Goal: Information Seeking & Learning: Find specific fact

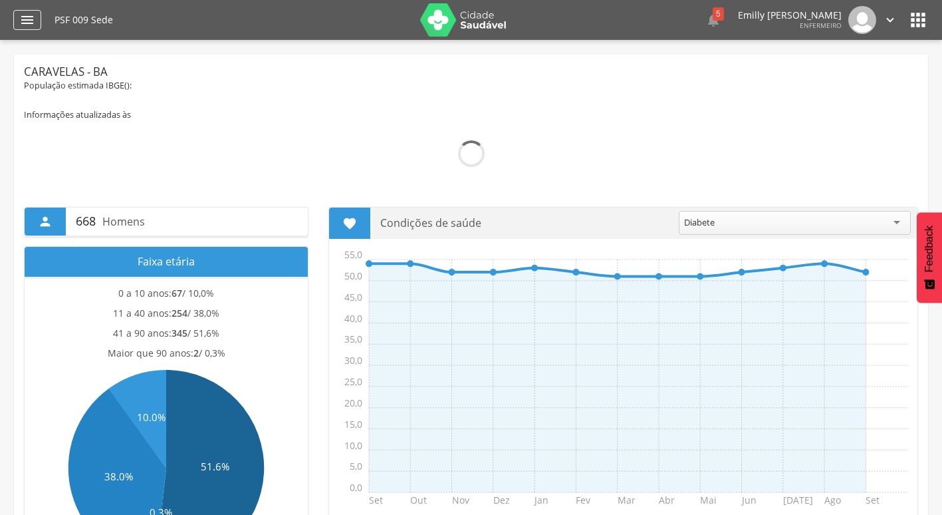
click at [35, 13] on div "" at bounding box center [27, 20] width 28 height 20
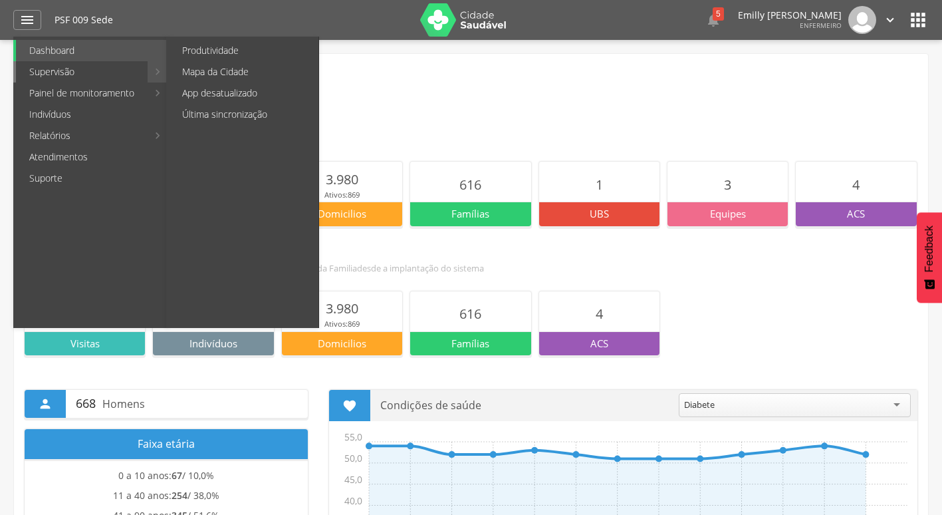
click at [74, 70] on link "Supervisão" at bounding box center [82, 71] width 132 height 21
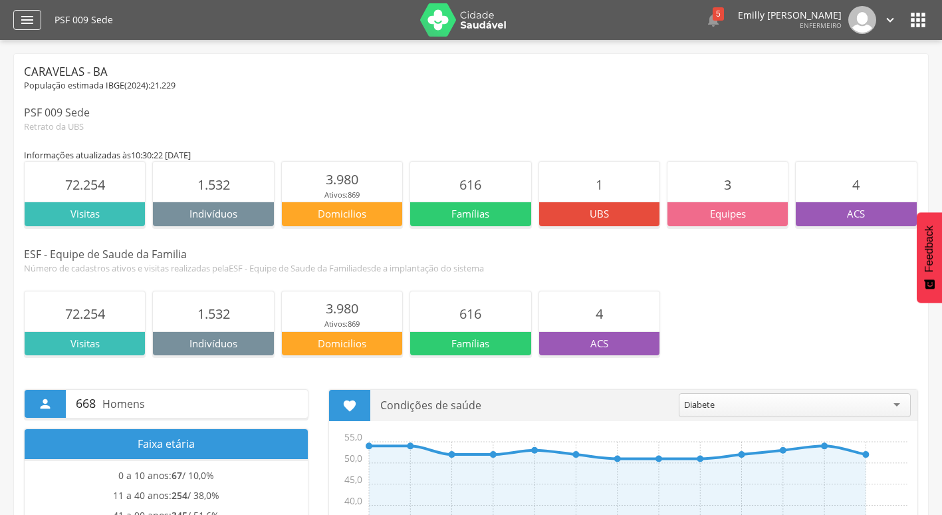
click at [37, 21] on div "" at bounding box center [27, 20] width 28 height 20
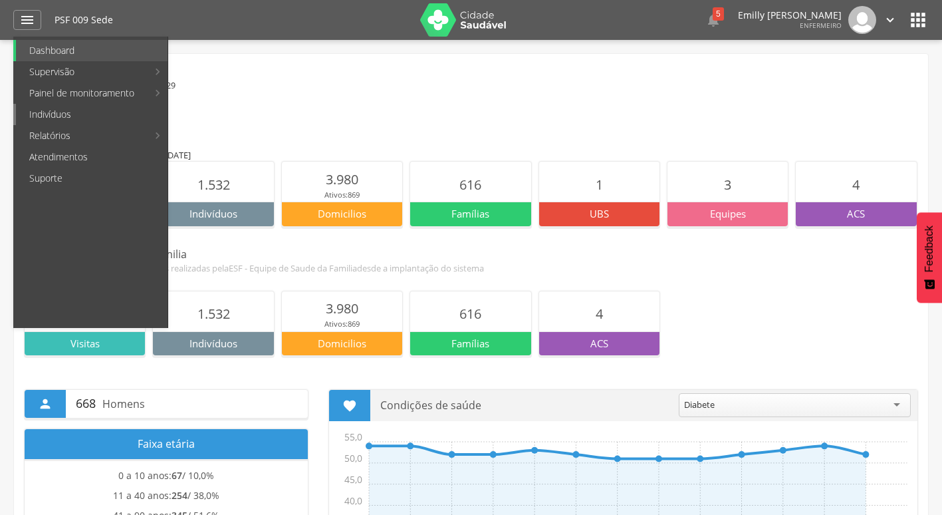
click at [126, 114] on link "Indivíduos" at bounding box center [92, 114] width 152 height 21
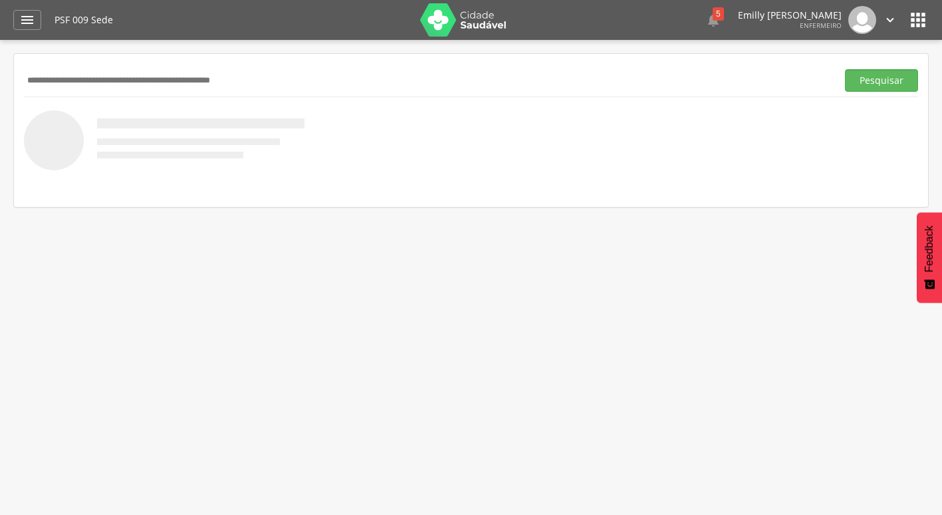
click at [98, 82] on input "text" at bounding box center [428, 80] width 808 height 23
type input "**********"
click at [845, 69] on button "Pesquisar" at bounding box center [881, 80] width 73 height 23
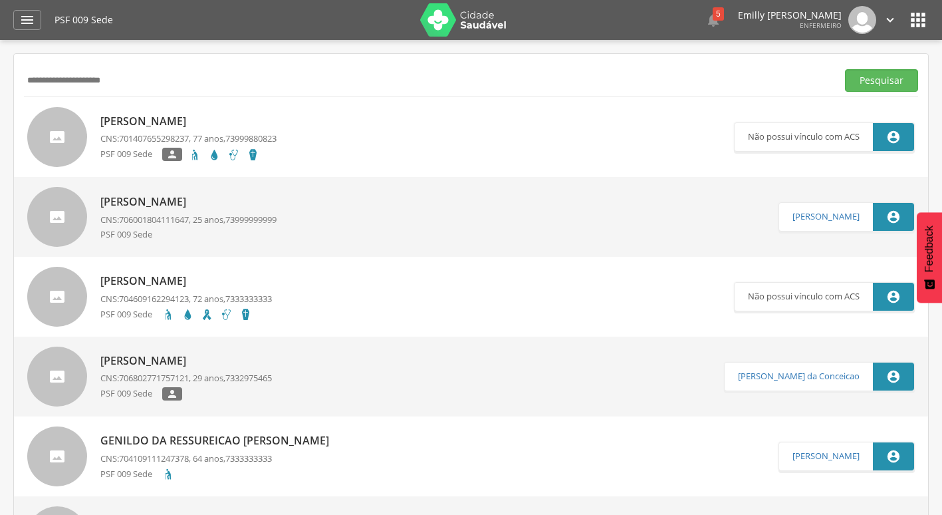
click at [310, 145] on link "Eunice da Silva Amaral CNS: 701407655298237 , 77 anos, 73999880823 PSF 009 Sede…" at bounding box center [380, 137] width 707 height 60
type input "**********"
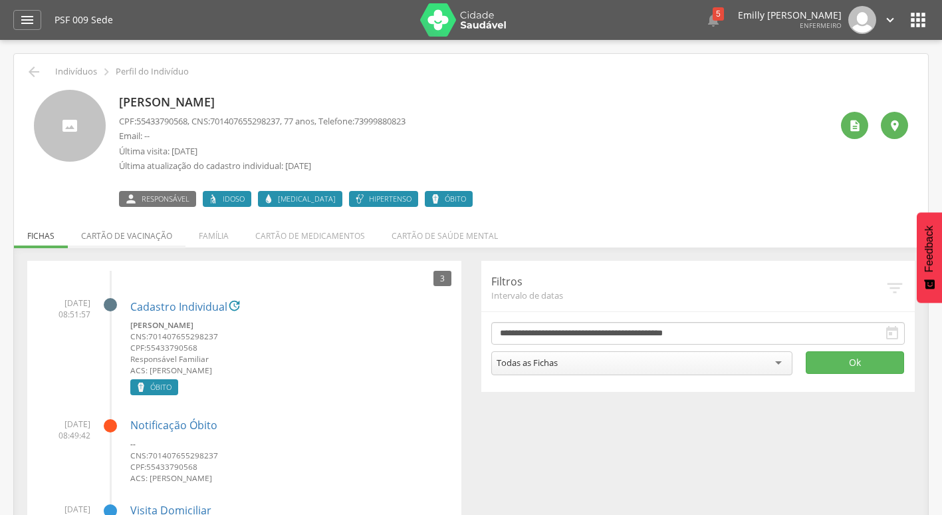
click at [135, 240] on li "Cartão de vacinação" at bounding box center [127, 232] width 118 height 31
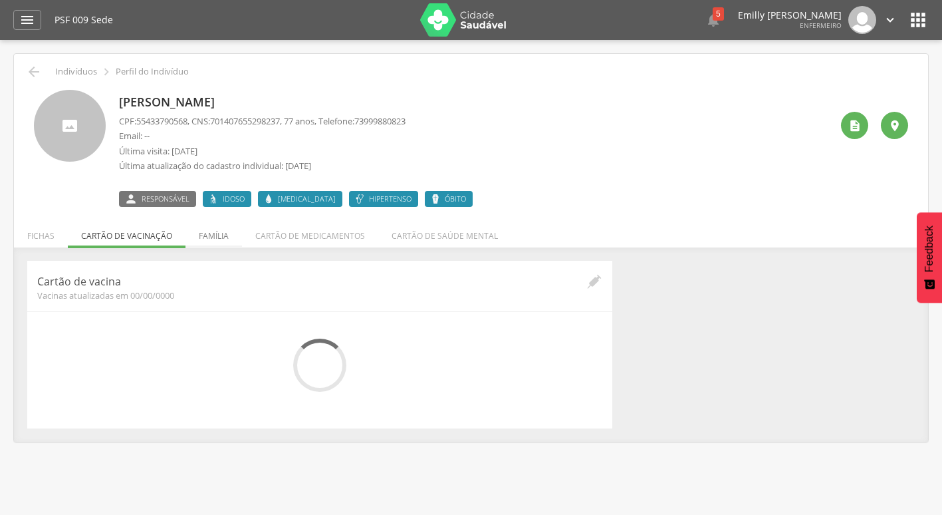
click at [215, 232] on li "Família" at bounding box center [214, 232] width 57 height 31
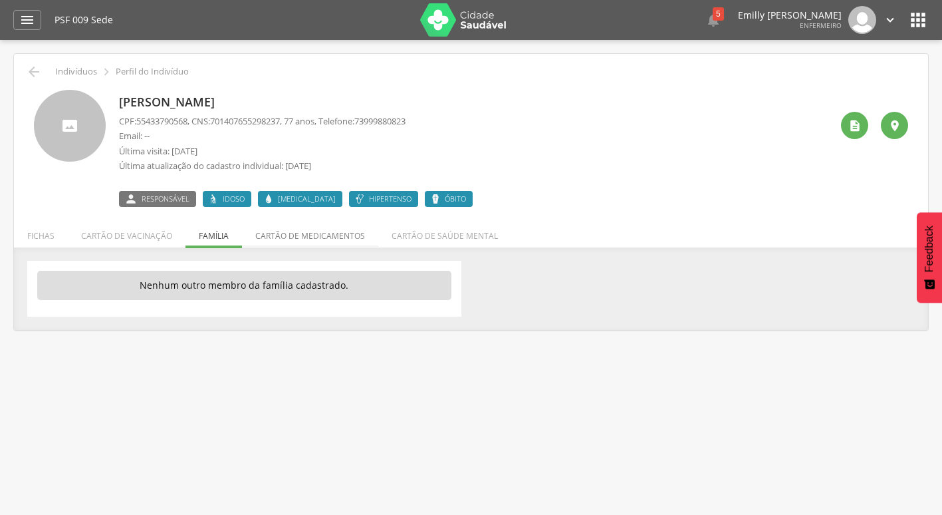
click at [290, 242] on li "Cartão de medicamentos" at bounding box center [310, 232] width 136 height 31
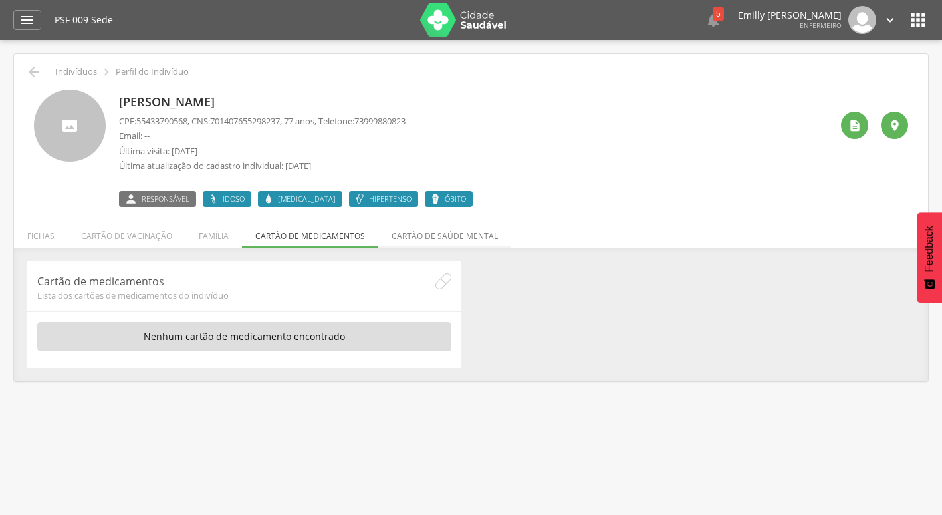
click at [396, 242] on li "Cartão de saúde mental" at bounding box center [444, 232] width 133 height 31
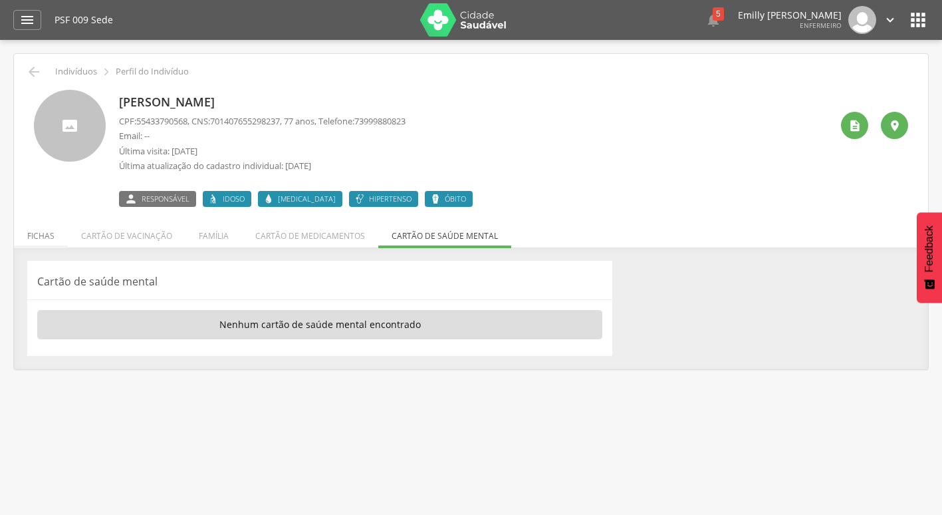
click at [45, 238] on li "Fichas" at bounding box center [41, 232] width 54 height 31
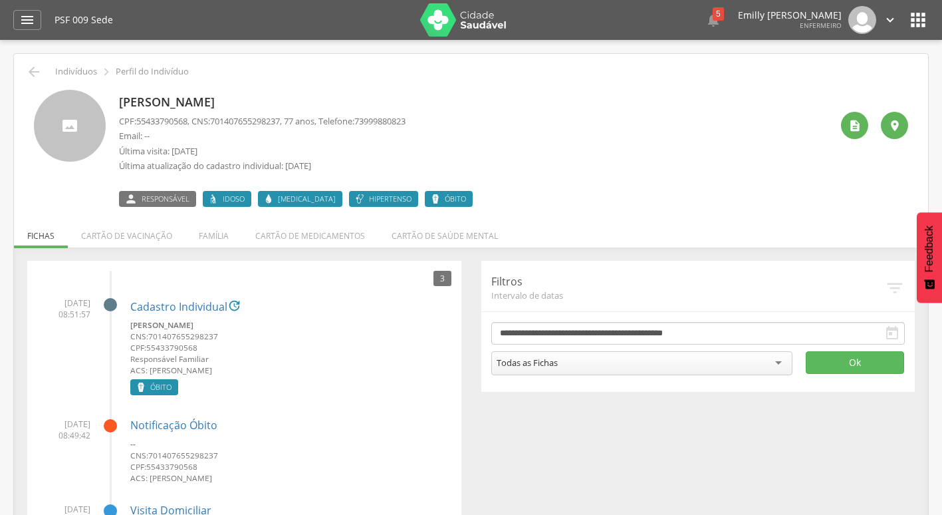
click at [425, 197] on label "Óbito" at bounding box center [449, 199] width 48 height 16
click at [430, 202] on icon at bounding box center [435, 198] width 11 height 11
click at [430, 201] on icon at bounding box center [435, 198] width 11 height 11
click at [221, 200] on label "Idoso" at bounding box center [227, 199] width 49 height 16
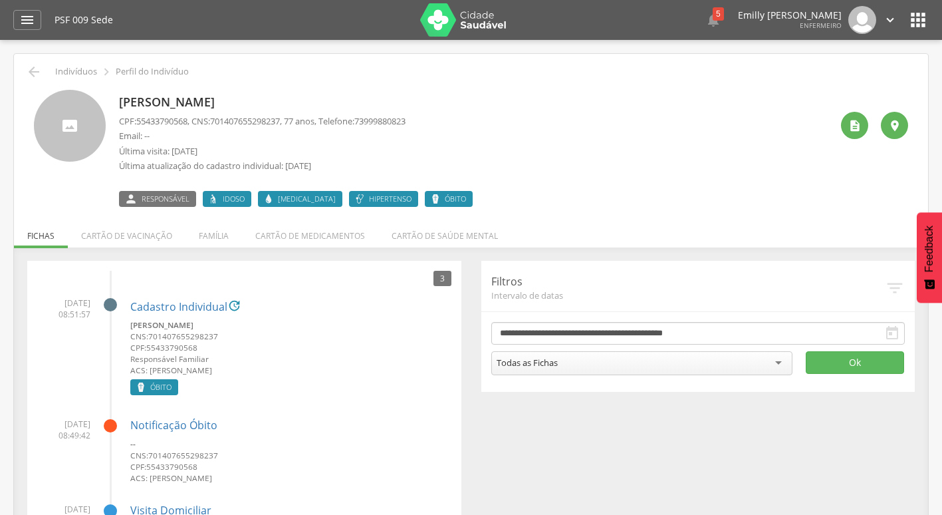
click at [291, 198] on span "[MEDICAL_DATA]" at bounding box center [307, 198] width 58 height 11
click at [369, 196] on span "Hipertenso" at bounding box center [390, 198] width 43 height 11
click at [445, 196] on span "Óbito" at bounding box center [455, 198] width 21 height 11
click at [422, 185] on div " Responsável Idoso Diabetes Hipertenso Óbito" at bounding box center [299, 193] width 360 height 28
click at [445, 200] on span "Óbito" at bounding box center [455, 198] width 21 height 11
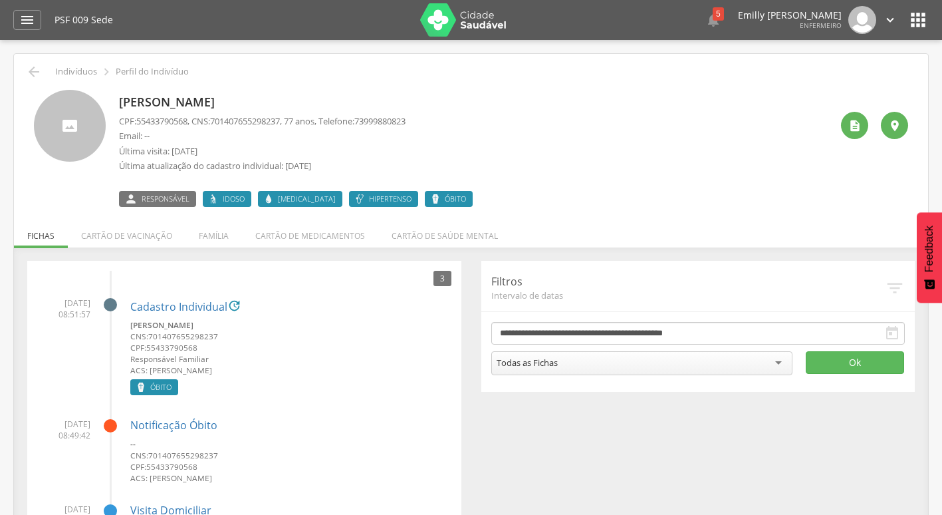
click at [545, 188] on div "Eunice da Silva Amaral CPF: 55433790568 , CNS: 701407655298237 , 77 anos, Telef…" at bounding box center [475, 148] width 712 height 117
click at [458, 229] on li "Cartão de saúde mental" at bounding box center [444, 232] width 133 height 31
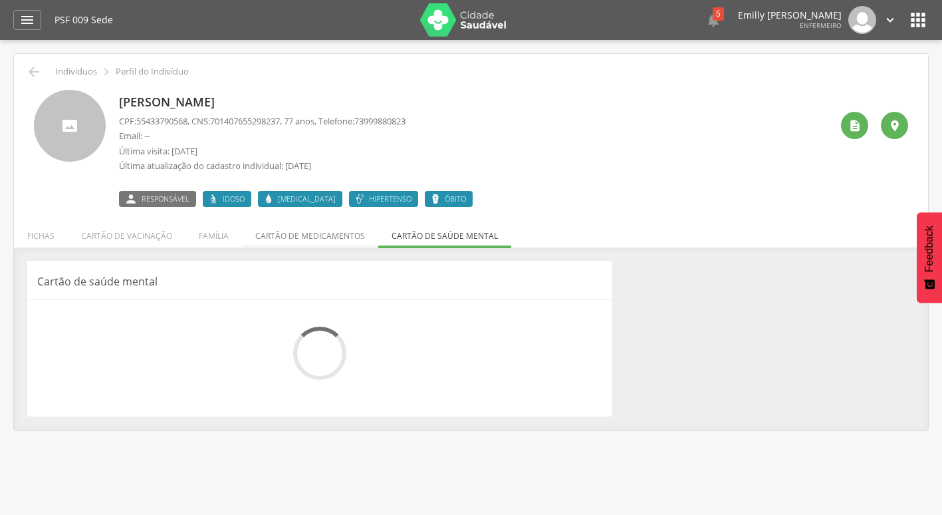
click at [280, 234] on li "Cartão de medicamentos" at bounding box center [310, 232] width 136 height 31
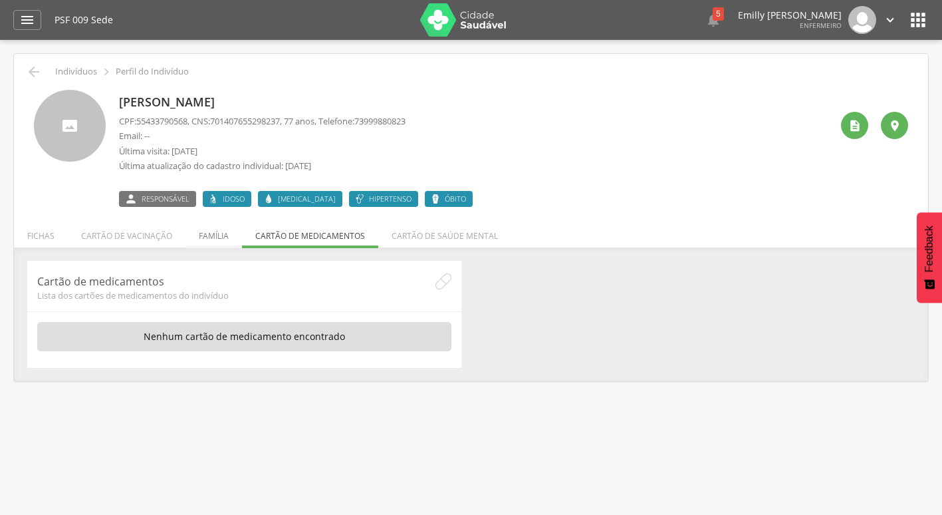
click at [208, 234] on li "Família" at bounding box center [214, 232] width 57 height 31
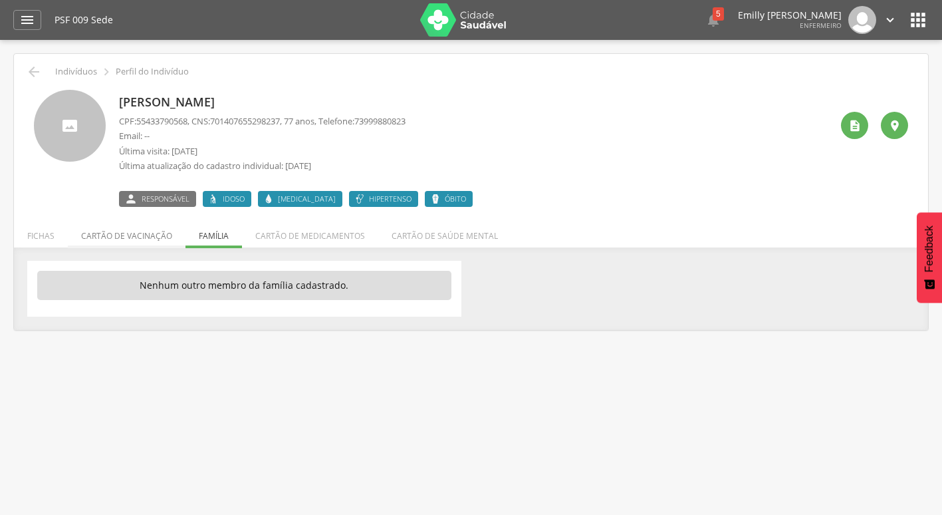
click at [163, 233] on li "Cartão de vacinação" at bounding box center [127, 232] width 118 height 31
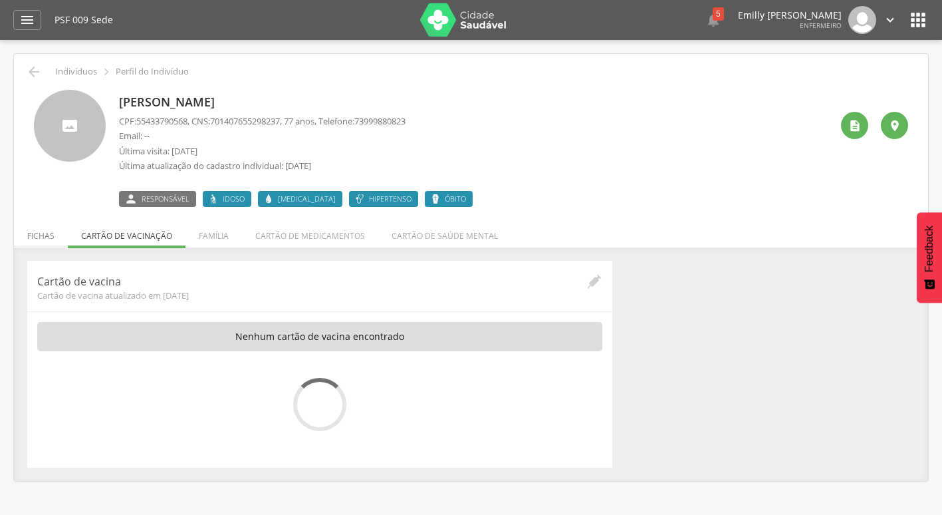
click at [44, 238] on li "Fichas" at bounding box center [41, 232] width 54 height 31
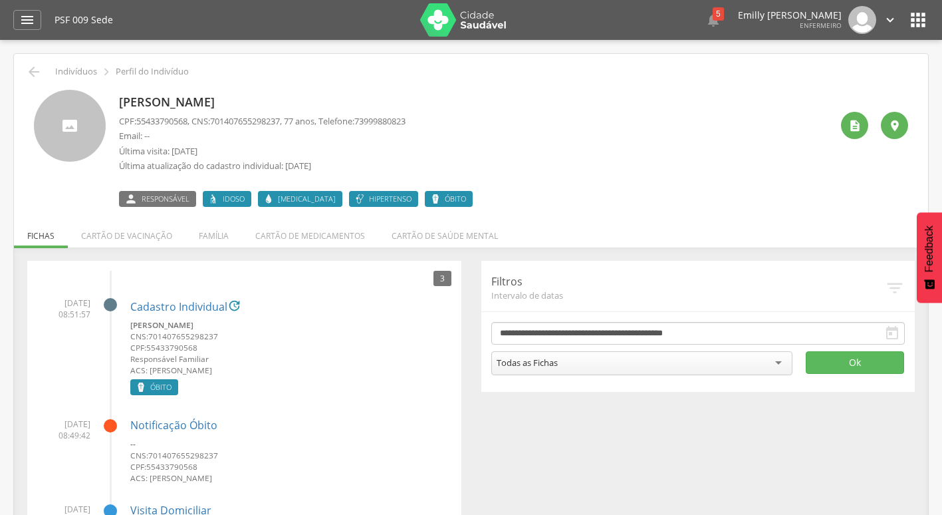
click at [886, 23] on icon "" at bounding box center [890, 20] width 15 height 15
click at [729, 101] on div "Eunice da Silva Amaral CPF: 55433790568 , CNS: 701407655298237 , 77 anos, Telef…" at bounding box center [475, 148] width 712 height 117
click at [327, 364] on small "Responsável Familiar" at bounding box center [290, 358] width 321 height 11
click at [886, 23] on icon "" at bounding box center [890, 20] width 15 height 15
click at [743, 140] on div "Eunice da Silva Amaral CPF: 55433790568 , CNS: 701407655298237 , 77 anos, Telef…" at bounding box center [475, 148] width 712 height 117
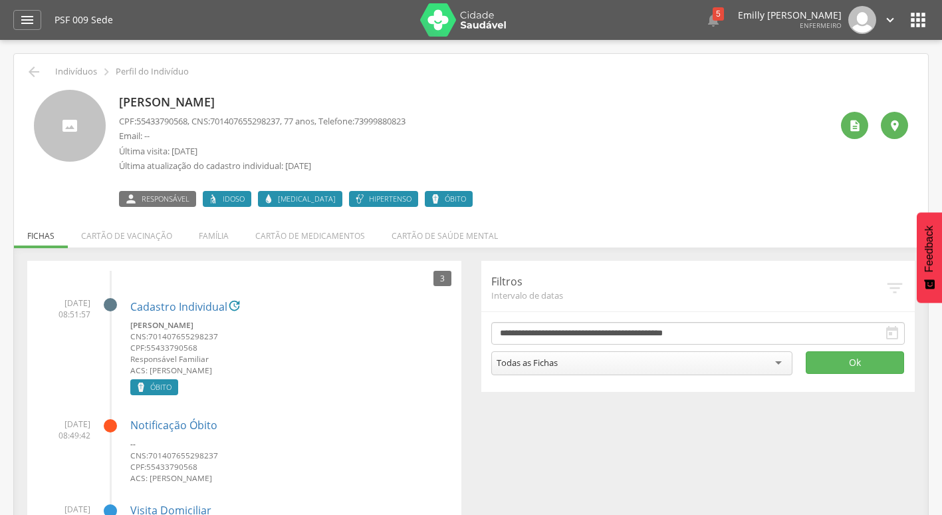
click at [895, 14] on icon "" at bounding box center [890, 20] width 15 height 15
click at [815, 83] on link "Sair" at bounding box center [844, 76] width 105 height 17
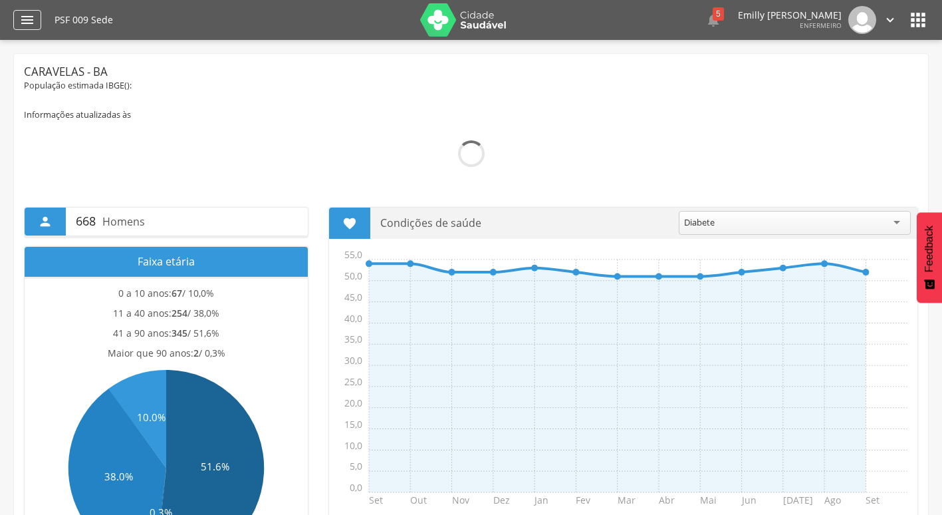
drag, startPoint x: 14, startPoint y: 22, endPoint x: 21, endPoint y: 24, distance: 7.6
click at [14, 22] on div "" at bounding box center [27, 20] width 28 height 20
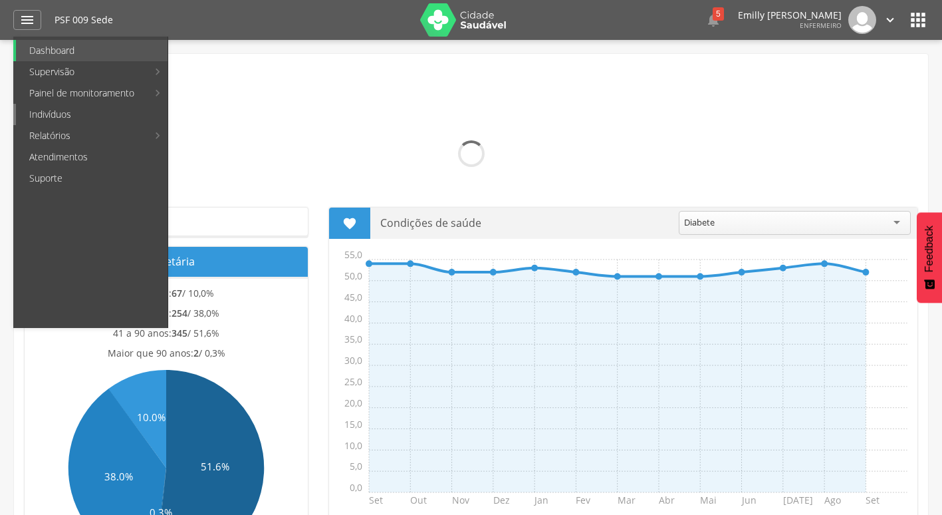
click at [56, 112] on link "Indivíduos" at bounding box center [92, 114] width 152 height 21
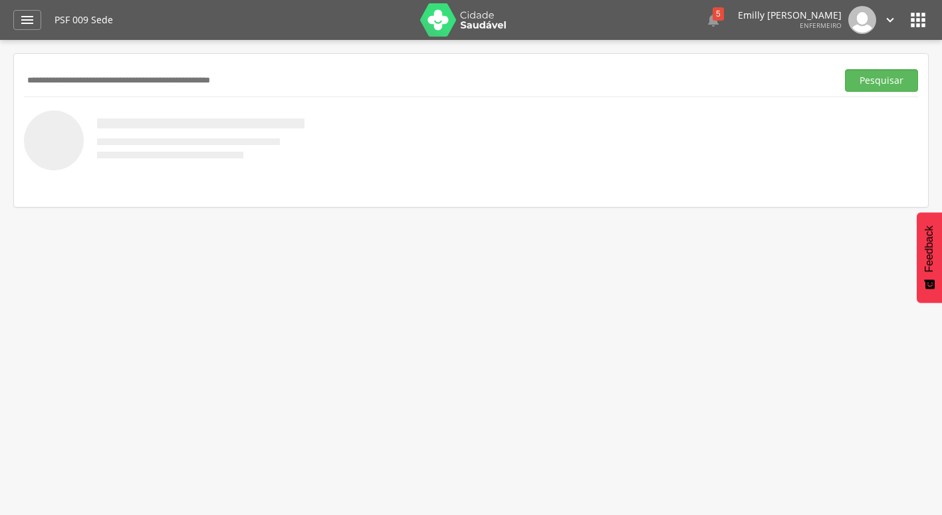
click at [220, 84] on input "text" at bounding box center [428, 80] width 808 height 23
type input "**********"
click at [845, 69] on button "Pesquisar" at bounding box center [881, 80] width 73 height 23
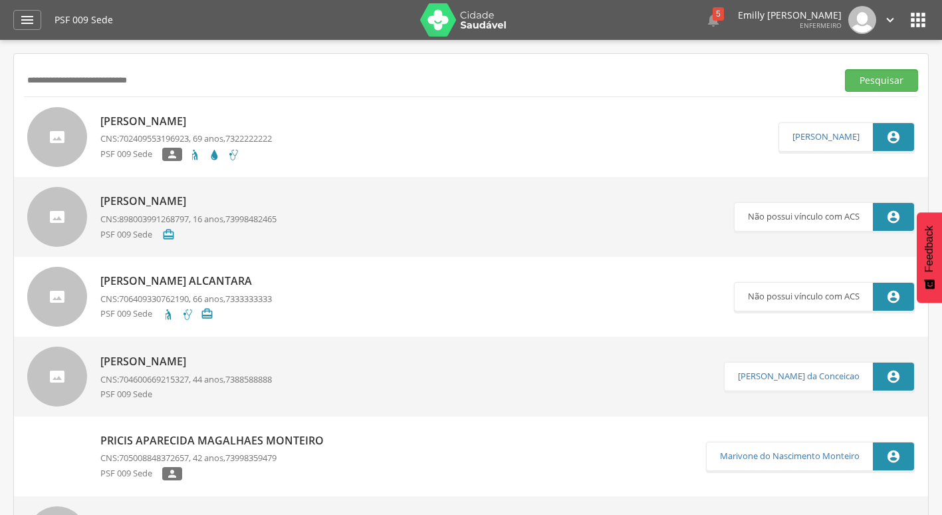
click at [128, 126] on p "[PERSON_NAME]" at bounding box center [186, 121] width 172 height 15
type input "**********"
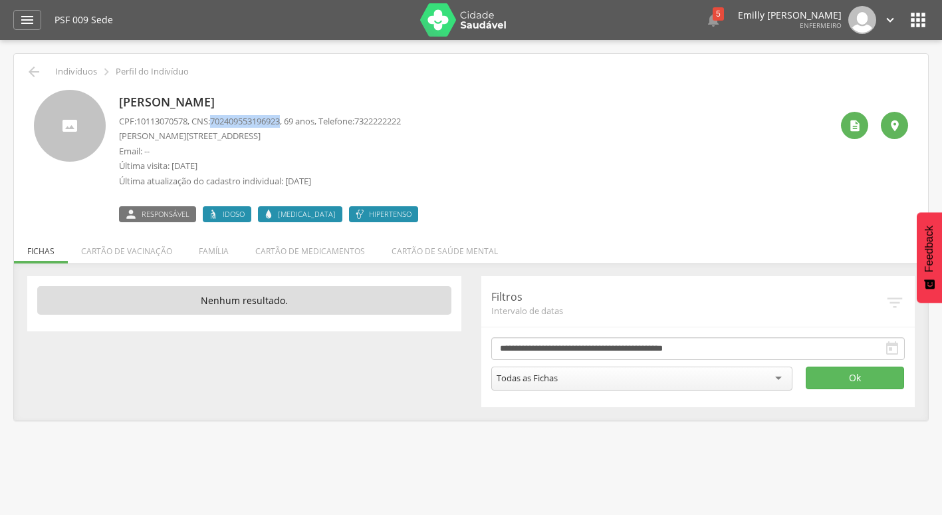
drag, startPoint x: 217, startPoint y: 120, endPoint x: 292, endPoint y: 125, distance: 74.6
click at [292, 125] on p "CPF: 10113070578 , CNS: [PHONE_NUMBER] , 69 anos, Telefone: [PHONE_NUMBER]" at bounding box center [260, 121] width 282 height 13
copy p "702409553196923"
drag, startPoint x: 895, startPoint y: 16, endPoint x: 894, endPoint y: 25, distance: 9.3
click at [895, 16] on icon "" at bounding box center [890, 20] width 15 height 15
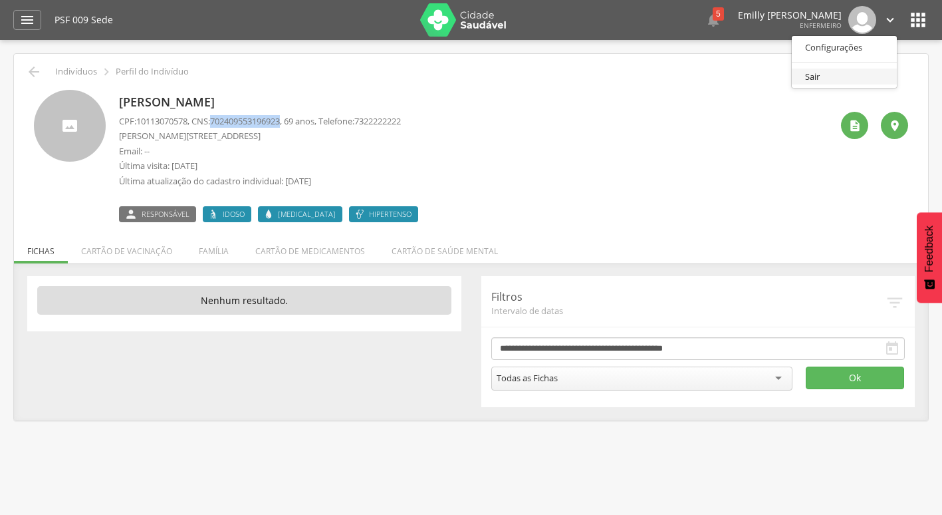
click at [819, 82] on link "Sair" at bounding box center [844, 76] width 105 height 17
